Goal: Task Accomplishment & Management: Use online tool/utility

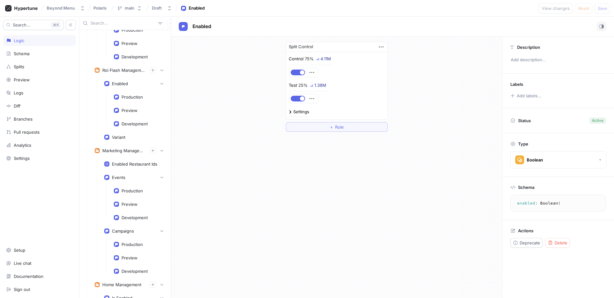
scroll to position [2322, 0]
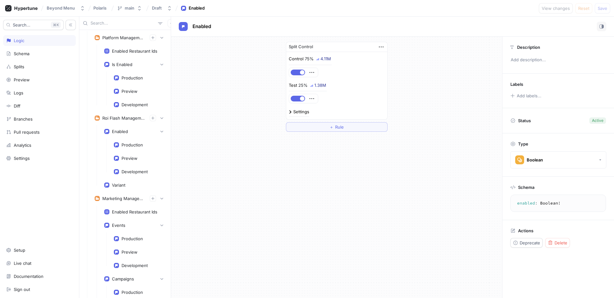
click at [95, 21] on input "text" at bounding box center [122, 23] width 65 height 6
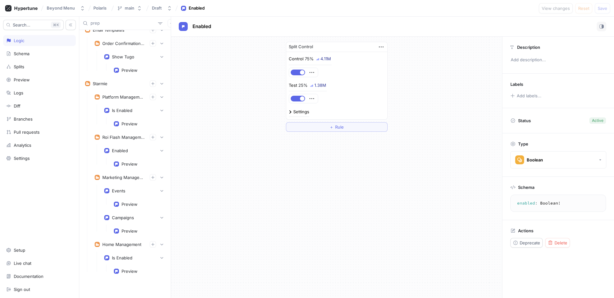
scroll to position [1122, 0]
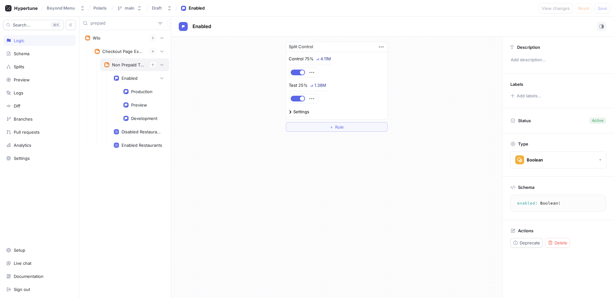
type input "prepaid"
click at [126, 66] on div "Non Prepaid Tips Experiment" at bounding box center [128, 64] width 33 height 5
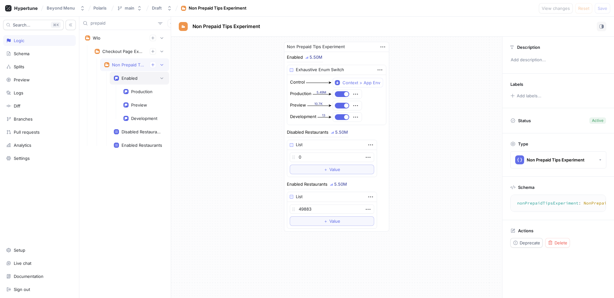
click at [125, 78] on div "Enabled" at bounding box center [129, 78] width 16 height 5
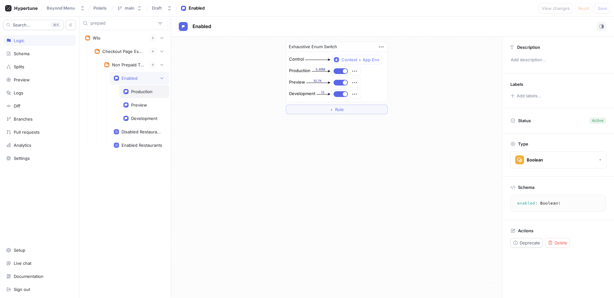
click at [133, 92] on div "Production" at bounding box center [141, 91] width 21 height 5
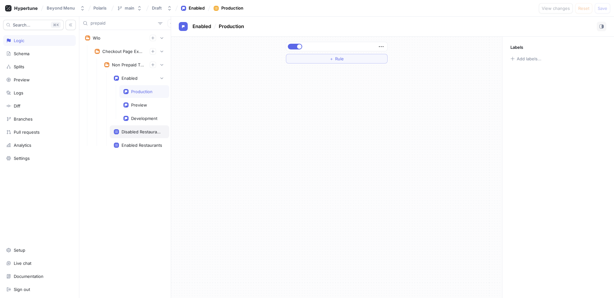
click at [142, 134] on div "Disabled Restaurants" at bounding box center [141, 131] width 41 height 5
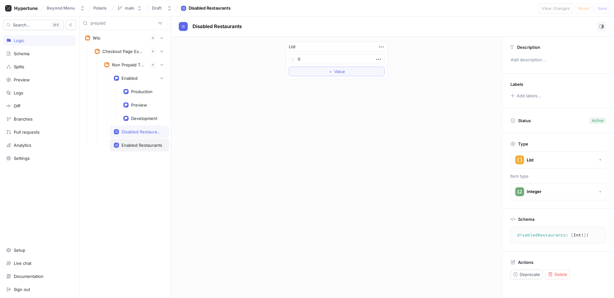
click at [141, 147] on div "Enabled Restaurants" at bounding box center [141, 145] width 41 height 5
type textarea "enabledRestaurants: [Int!]!"
click at [344, 75] on button "＋ Value" at bounding box center [337, 72] width 96 height 10
paste input "49023"
type input "49023"
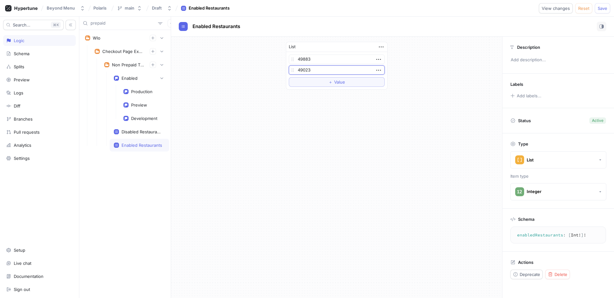
click at [337, 122] on div "List 49883 49023 To pick up a draggable item, press the space bar. While draggi…" at bounding box center [336, 168] width 331 height 262
click at [604, 7] on span "Save" at bounding box center [602, 8] width 10 height 4
click at [320, 151] on div "List 49883 49023 To pick up a draggable item, press the space bar. While draggi…" at bounding box center [336, 168] width 331 height 262
